Goal: Task Accomplishment & Management: Manage account settings

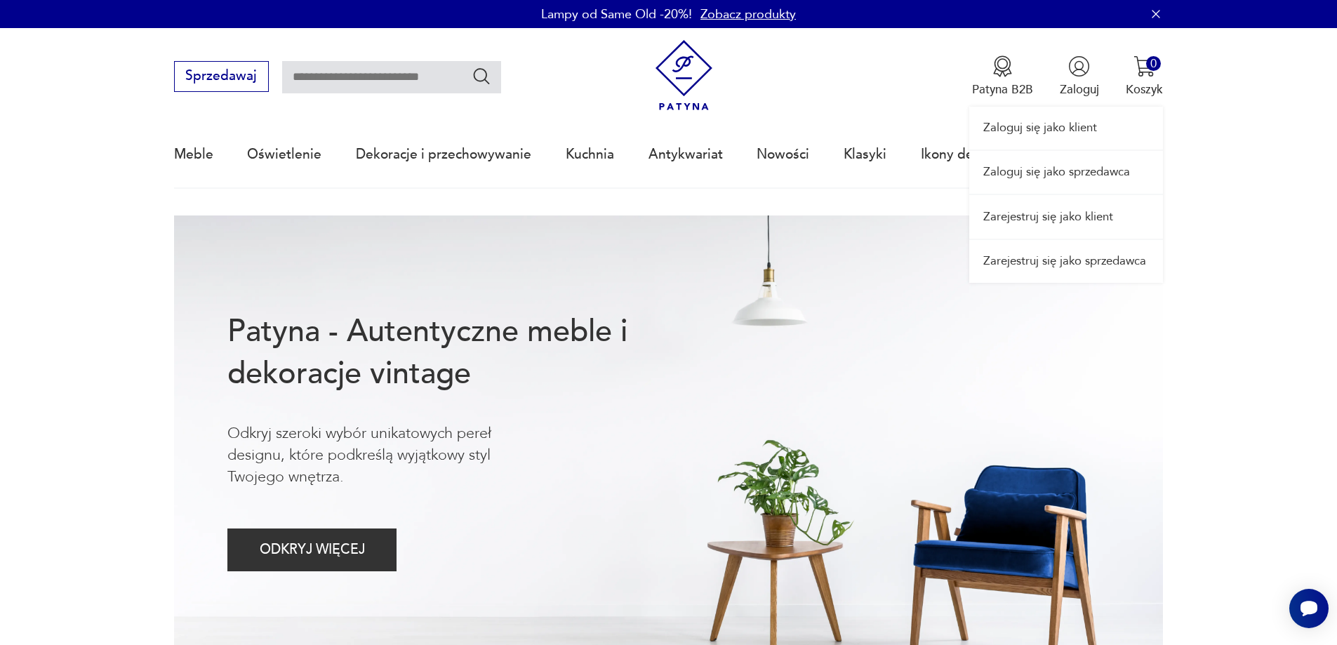
click at [1075, 174] on link "Zaloguj się jako sprzedawca" at bounding box center [1066, 172] width 194 height 43
click at [1053, 154] on link "Zaloguj się jako sprzedawca" at bounding box center [1066, 172] width 194 height 43
drag, startPoint x: 1039, startPoint y: 177, endPoint x: 896, endPoint y: 164, distance: 144.5
click at [1039, 177] on link "Zaloguj się jako sprzedawca" at bounding box center [1066, 172] width 194 height 43
